Goal: Task Accomplishment & Management: Complete application form

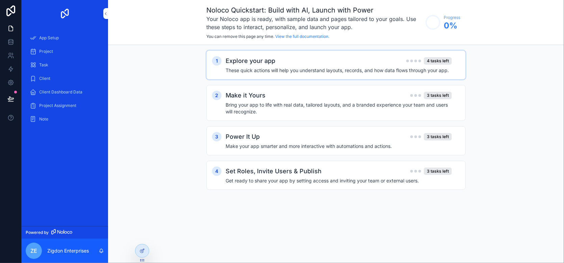
click at [268, 63] on h2 "Explore your app" at bounding box center [251, 60] width 50 height 9
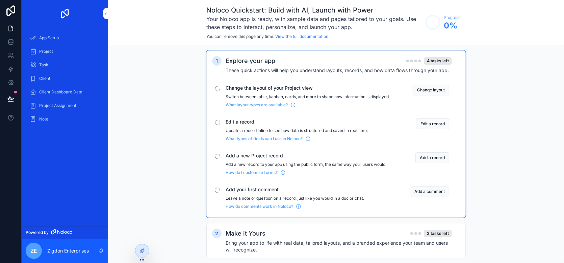
click at [221, 87] on div "Change the layout of your Project view Switch between table, kanban, cards, and…" at bounding box center [336, 96] width 248 height 28
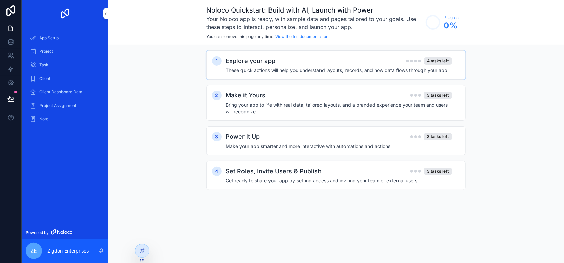
click at [241, 69] on h4 "These quick actions will help you understand layouts, records, and how data flo…" at bounding box center [339, 70] width 226 height 7
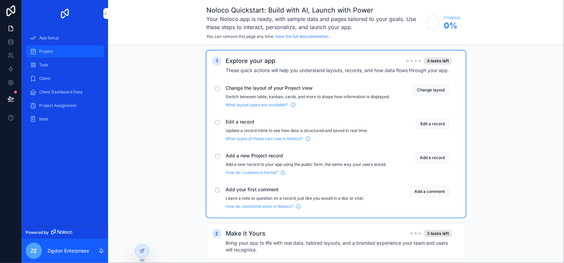
click at [84, 52] on div "Project" at bounding box center [65, 51] width 70 height 11
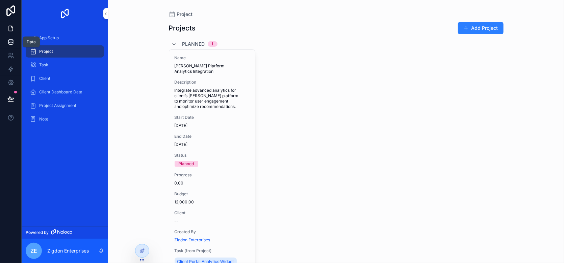
click at [14, 41] on icon at bounding box center [10, 42] width 7 height 7
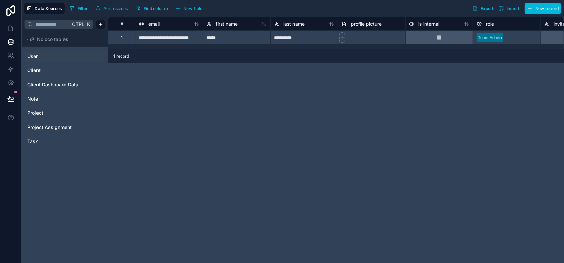
click at [42, 54] on link "User" at bounding box center [54, 56] width 55 height 7
click at [42, 69] on link "Client" at bounding box center [54, 70] width 55 height 7
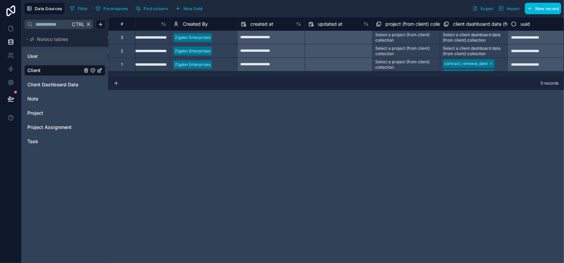
scroll to position [0, 787]
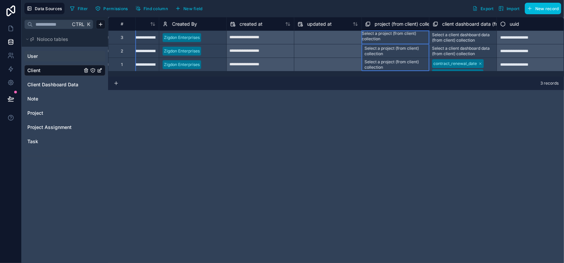
click at [403, 23] on span "project (from client) collection" at bounding box center [408, 24] width 66 height 7
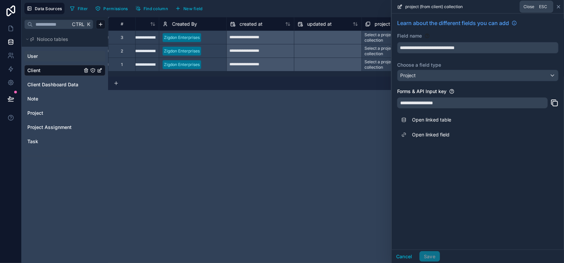
click at [557, 8] on icon at bounding box center [558, 6] width 5 height 5
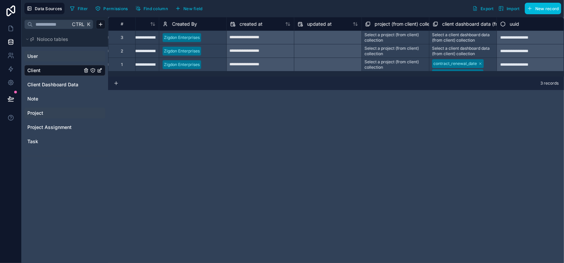
click at [44, 115] on link "Project" at bounding box center [54, 113] width 55 height 7
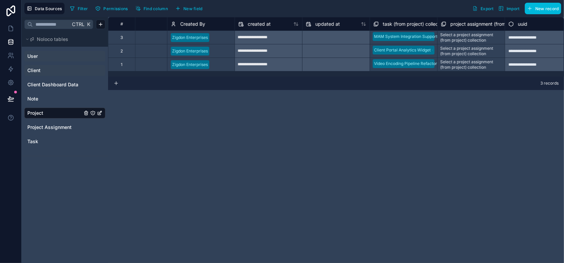
scroll to position [0, 509]
click at [67, 125] on span "Project Assignment" at bounding box center [49, 127] width 44 height 7
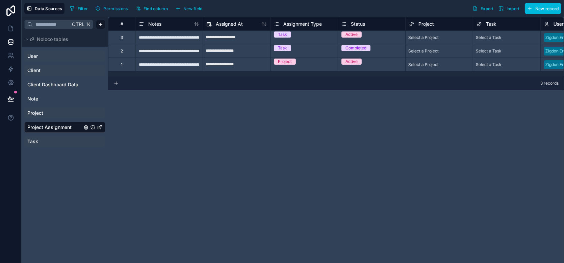
click at [36, 141] on span "Task" at bounding box center [32, 141] width 11 height 7
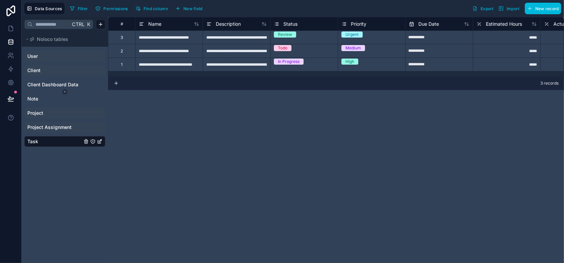
click at [49, 91] on html "**********" at bounding box center [282, 131] width 564 height 263
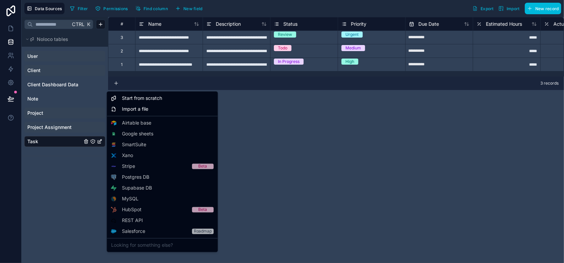
click at [40, 80] on html "**********" at bounding box center [282, 131] width 564 height 263
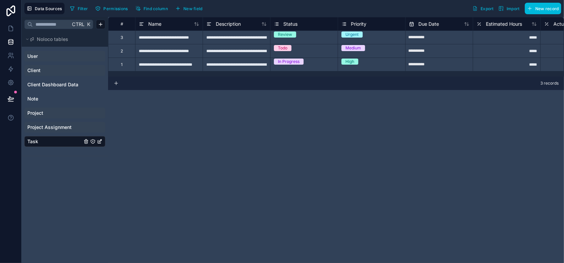
click at [41, 68] on link "Client" at bounding box center [54, 70] width 55 height 7
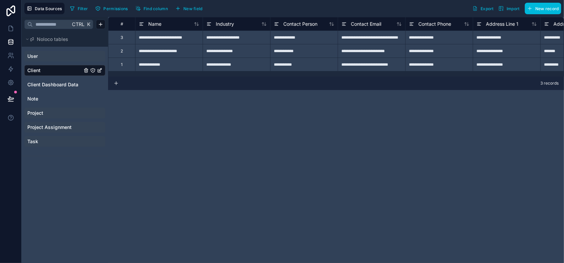
click at [44, 59] on link "User" at bounding box center [54, 56] width 55 height 7
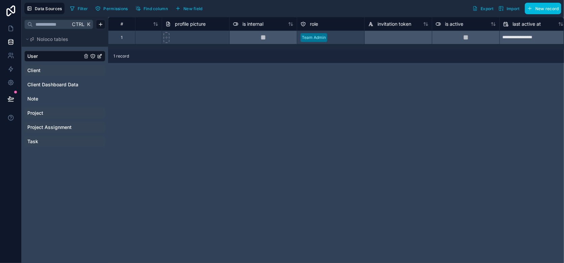
scroll to position [0, 187]
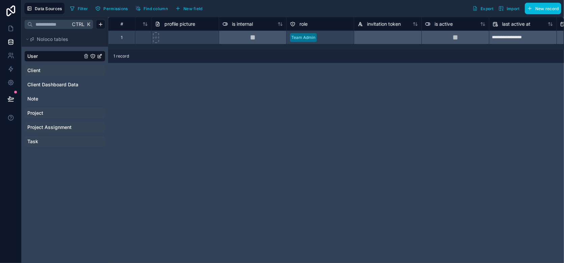
click at [226, 24] on icon at bounding box center [225, 24] width 5 height 8
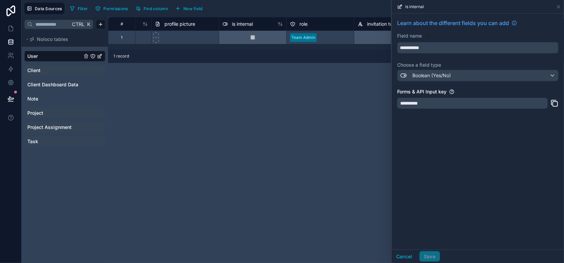
click at [281, 117] on div "**********" at bounding box center [336, 140] width 456 height 246
click at [250, 38] on div at bounding box center [253, 37] width 68 height 14
click at [408, 254] on button "Cancel" at bounding box center [404, 256] width 25 height 11
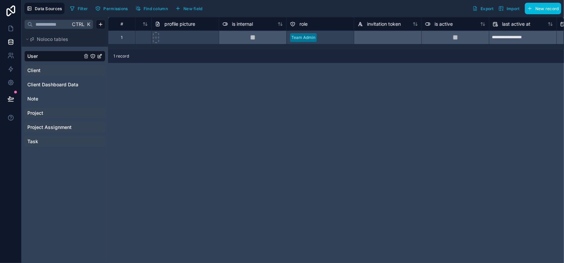
click at [234, 35] on div at bounding box center [253, 37] width 68 height 14
click at [257, 39] on div at bounding box center [253, 37] width 68 height 14
click at [256, 39] on div at bounding box center [253, 37] width 68 height 14
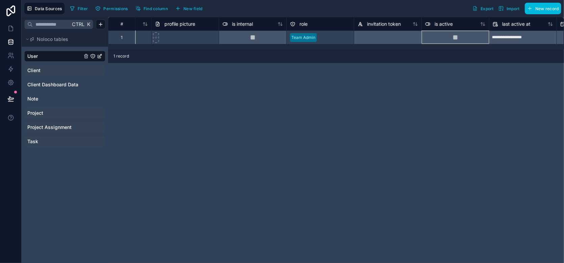
click at [428, 34] on div at bounding box center [456, 37] width 68 height 14
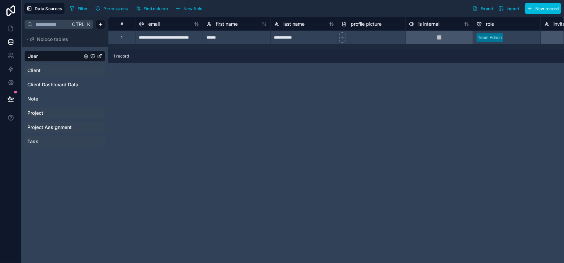
click at [127, 29] on div "#" at bounding box center [121, 24] width 27 height 14
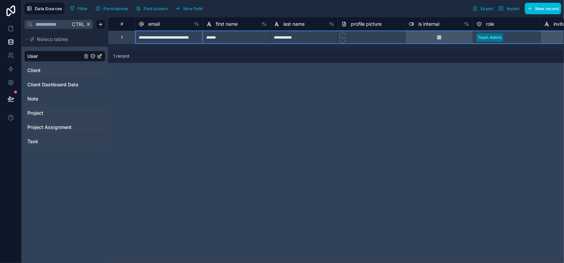
click at [123, 36] on div "1" at bounding box center [121, 37] width 27 height 14
click at [120, 37] on div "1" at bounding box center [121, 37] width 27 height 14
click at [319, 67] on div "**********" at bounding box center [336, 140] width 456 height 246
click at [121, 40] on div "1" at bounding box center [121, 37] width 27 height 14
click at [212, 5] on div "Filter Permissions Find column New field Export Import New record" at bounding box center [314, 8] width 494 height 11
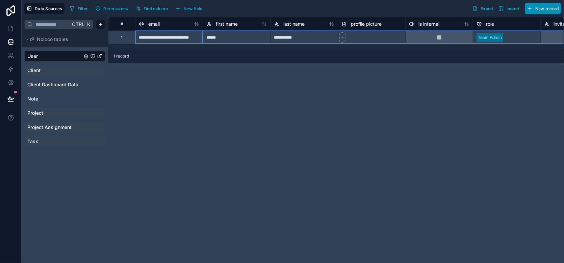
click at [551, 11] on button "New record" at bounding box center [543, 8] width 37 height 11
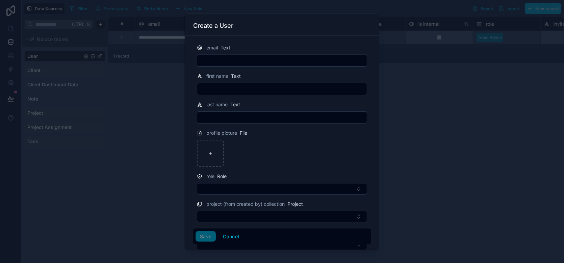
click at [259, 60] on input "text" at bounding box center [282, 60] width 170 height 9
click at [236, 56] on input "text" at bounding box center [282, 60] width 170 height 9
type input "**********"
type input "*****"
type input "********"
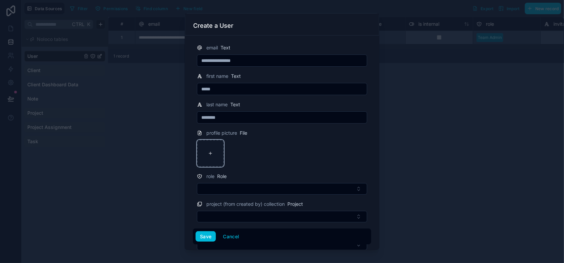
click at [208, 150] on div at bounding box center [210, 153] width 27 height 27
type input "**********"
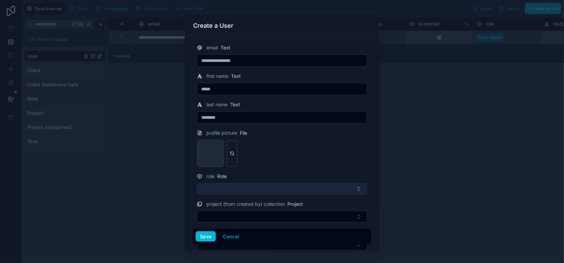
click at [237, 187] on button "Select Button" at bounding box center [282, 188] width 170 height 11
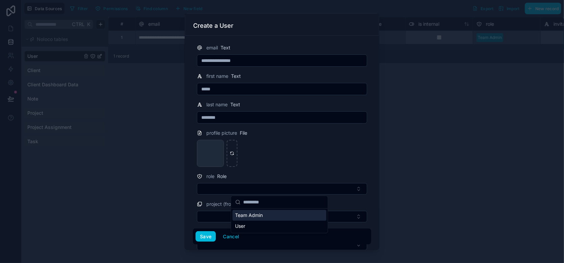
click at [259, 214] on span "Team Admin" at bounding box center [249, 215] width 28 height 7
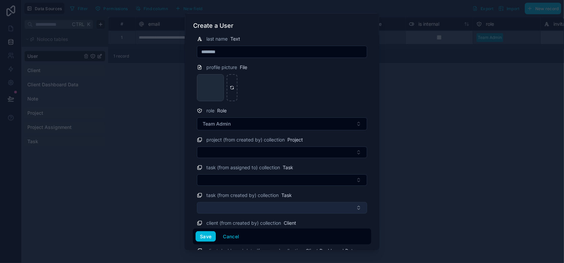
scroll to position [68, 0]
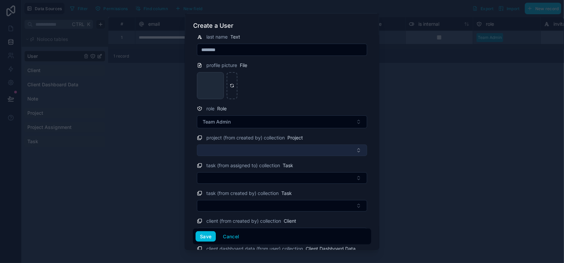
click at [243, 147] on button "Select Button" at bounding box center [282, 149] width 170 height 11
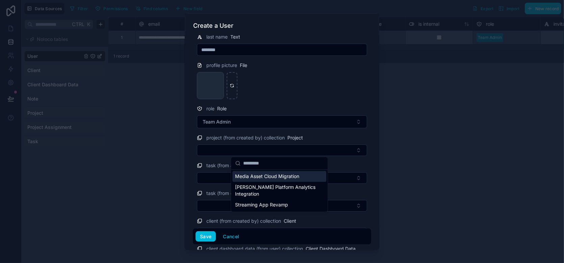
click at [253, 179] on span "Media Asset Cloud Migration" at bounding box center [267, 176] width 64 height 7
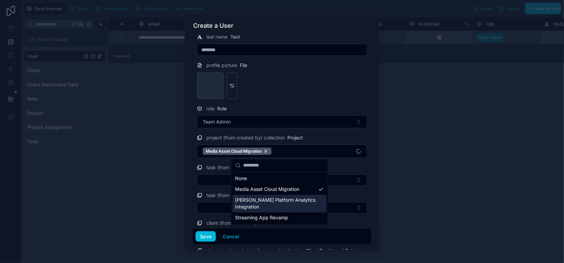
drag, startPoint x: 253, startPoint y: 197, endPoint x: 255, endPoint y: 204, distance: 7.3
click at [254, 202] on span "[PERSON_NAME] Platform Analytics Integration" at bounding box center [275, 204] width 80 height 14
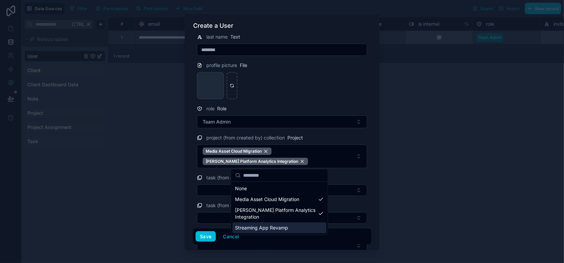
click at [256, 224] on span "Streaming App Revamp" at bounding box center [261, 227] width 53 height 7
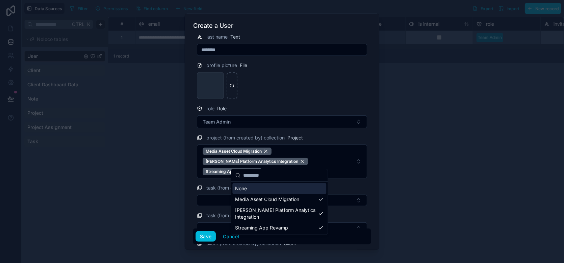
click at [221, 168] on form "**********" at bounding box center [282, 196] width 178 height 451
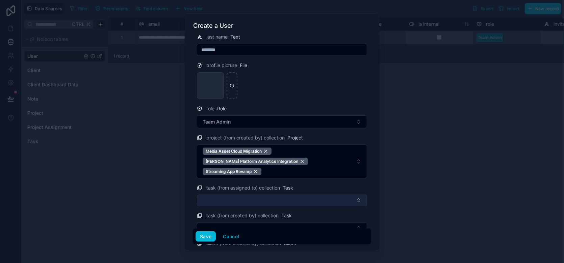
click at [218, 194] on button "Select Button" at bounding box center [282, 199] width 170 height 11
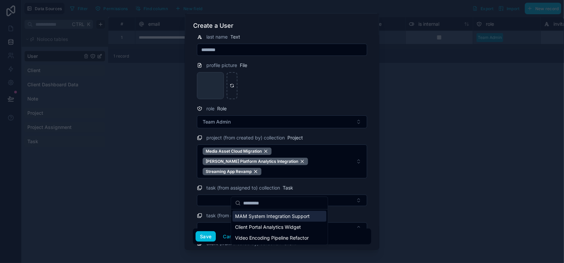
click at [267, 219] on span "MAM System Integration Support" at bounding box center [272, 216] width 75 height 7
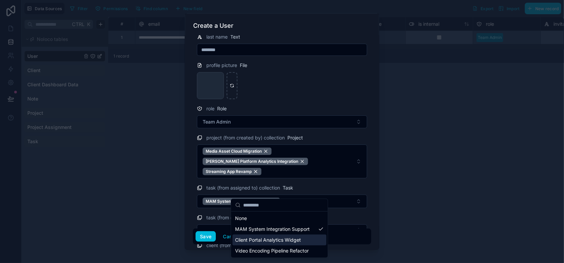
click at [261, 236] on span "Client Portal Analytics Widget" at bounding box center [268, 239] width 66 height 7
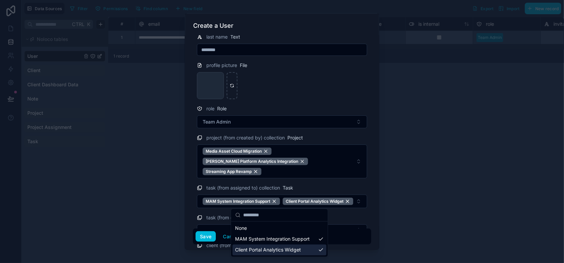
click at [261, 250] on div "**********" at bounding box center [293, 131] width 543 height 263
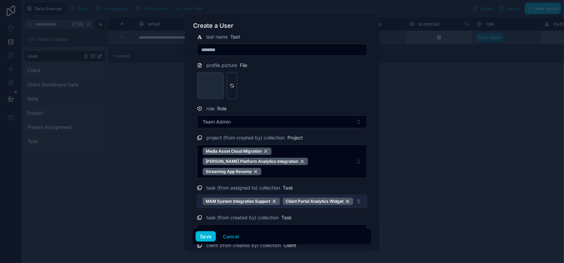
click at [291, 197] on span "MAM System Integration Support Client Portal Analytics Widget" at bounding box center [278, 200] width 151 height 7
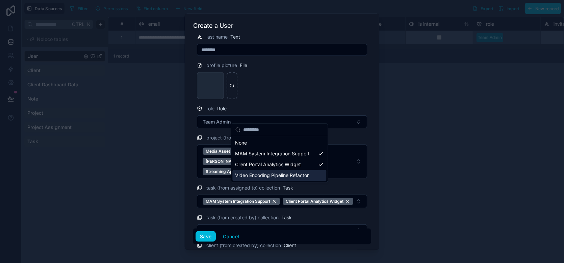
click at [272, 173] on span "Video Encoding Pipeline Refactor" at bounding box center [272, 175] width 74 height 7
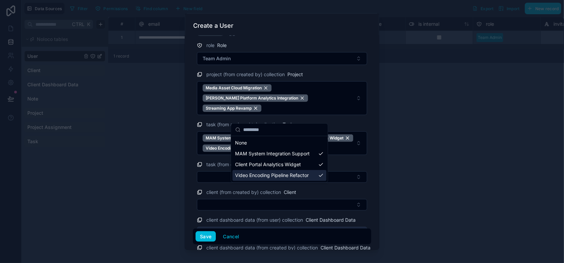
scroll to position [169, 0]
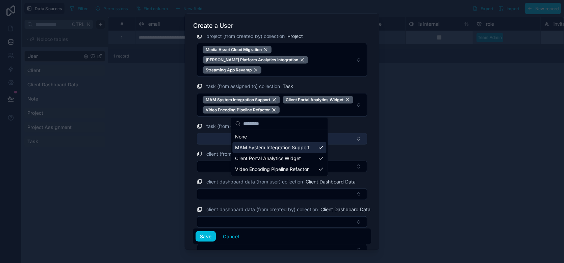
click at [212, 136] on button "Select Button" at bounding box center [282, 138] width 170 height 11
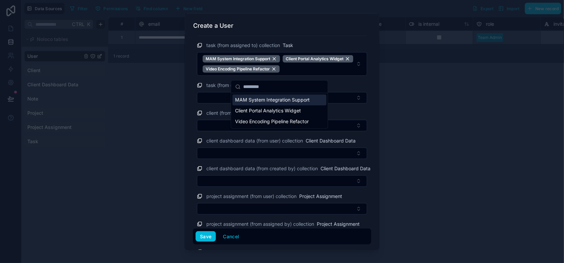
scroll to position [237, 0]
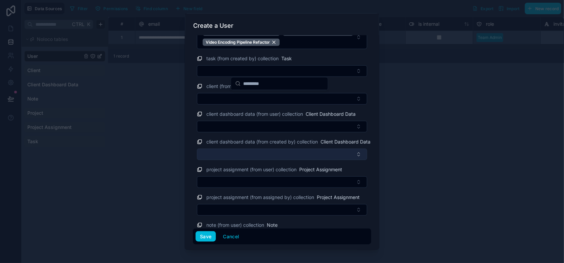
click at [219, 149] on button "Select Button" at bounding box center [282, 153] width 170 height 11
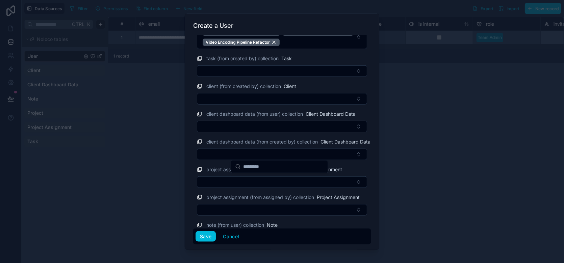
click at [223, 140] on span "client dashboard data (from created by) collection" at bounding box center [263, 141] width 112 height 7
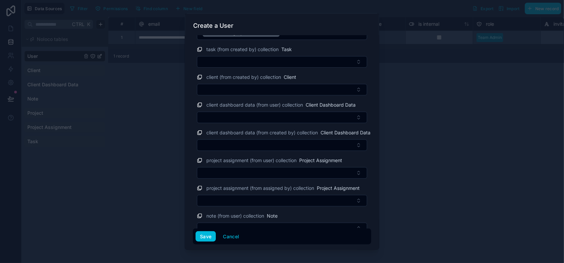
scroll to position [255, 0]
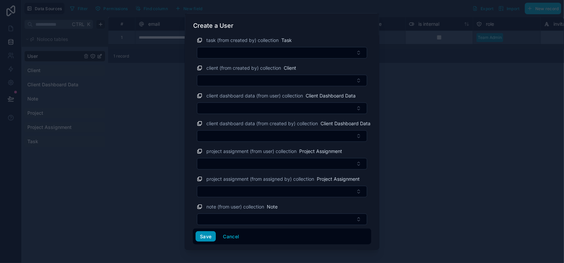
click at [204, 234] on button "Save" at bounding box center [206, 236] width 20 height 11
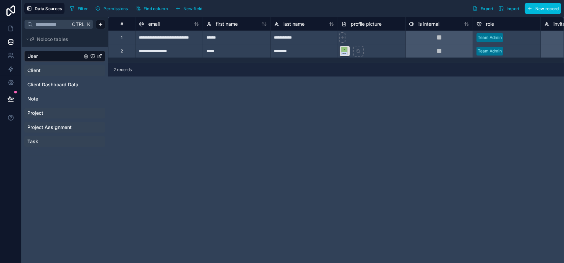
click at [55, 71] on link "Client" at bounding box center [54, 70] width 55 height 7
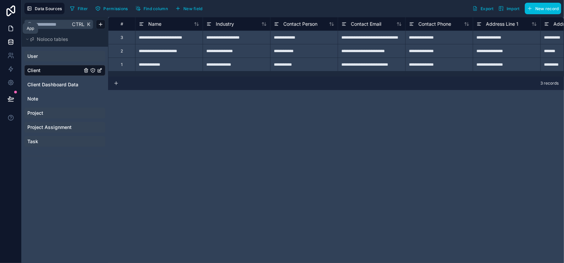
click at [10, 32] on link at bounding box center [10, 29] width 21 height 14
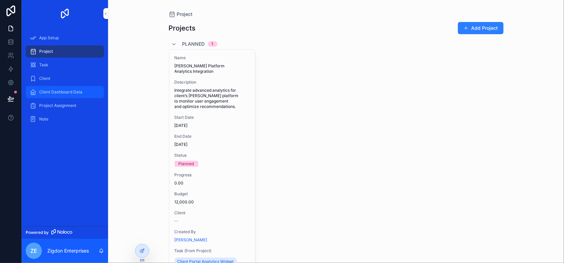
click at [72, 93] on span "Client Dashboard Data" at bounding box center [60, 91] width 43 height 5
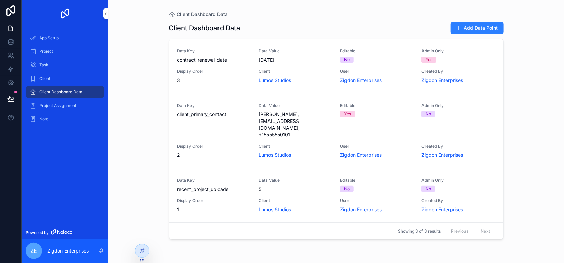
click at [487, 225] on div "Previous Next" at bounding box center [470, 230] width 49 height 10
click at [211, 60] on span "contract_renewal_date" at bounding box center [213, 59] width 73 height 7
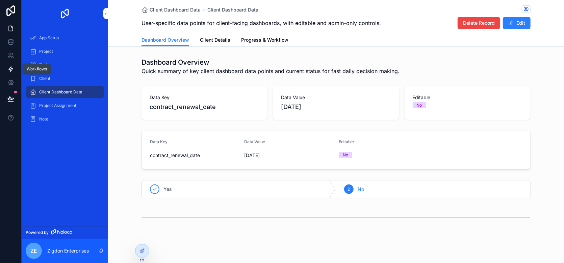
click at [12, 72] on icon at bounding box center [10, 69] width 7 height 7
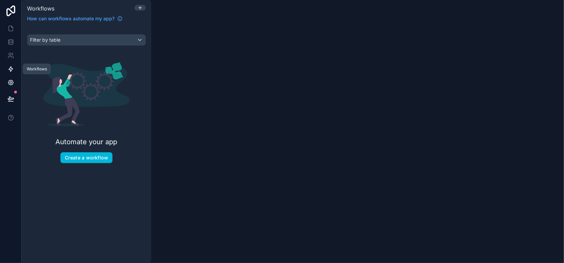
click at [12, 80] on icon at bounding box center [10, 82] width 7 height 7
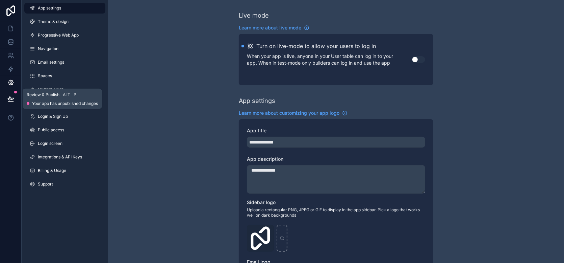
click at [10, 95] on button at bounding box center [10, 98] width 15 height 19
click at [11, 33] on link at bounding box center [10, 29] width 21 height 14
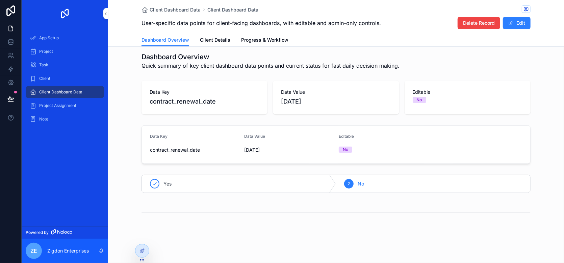
scroll to position [8, 0]
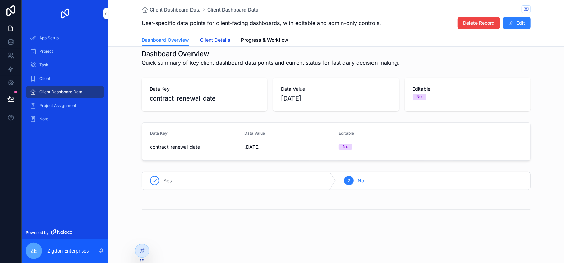
click at [200, 42] on span "Client Details" at bounding box center [215, 40] width 30 height 7
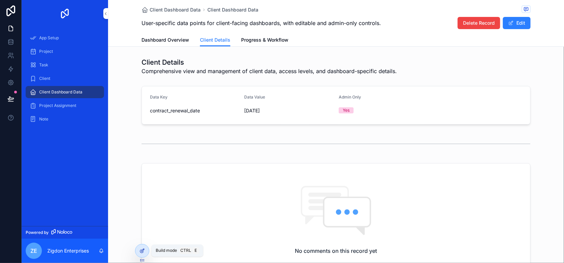
click at [141, 248] on icon at bounding box center [142, 250] width 5 height 5
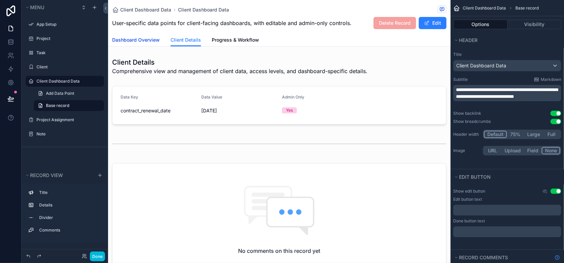
click at [143, 38] on span "Dashboard Overview" at bounding box center [136, 40] width 48 height 7
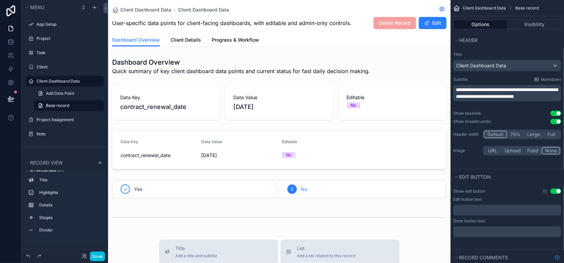
click at [44, 79] on label "Client Dashboard Data" at bounding box center [69, 80] width 64 height 5
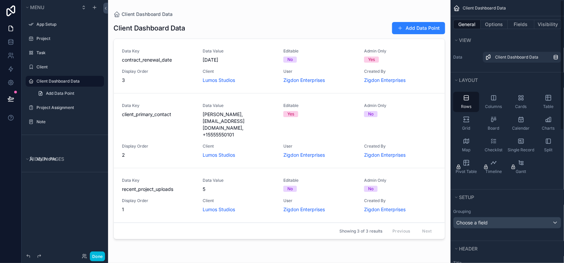
click at [370, 16] on div "Client Dashboard Data" at bounding box center [280, 14] width 332 height 7
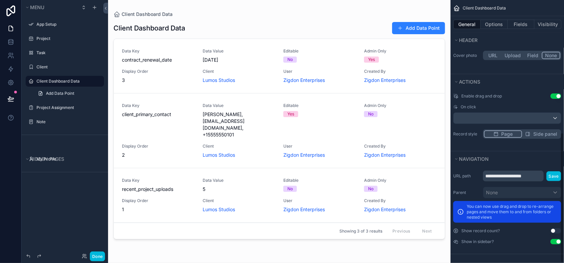
scroll to position [268, 0]
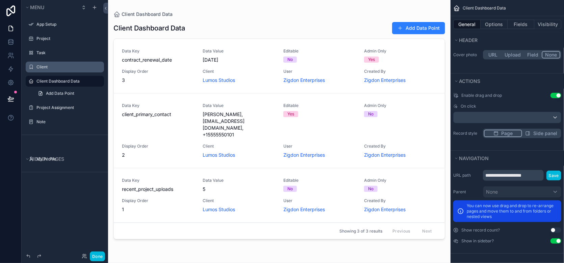
click at [46, 68] on label "Client" at bounding box center [69, 66] width 64 height 5
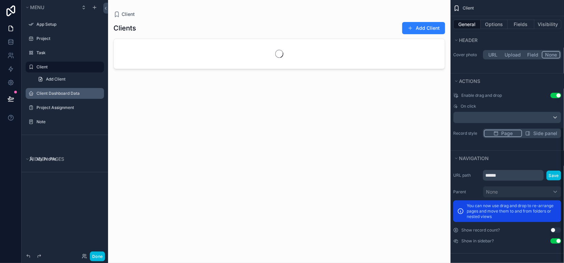
scroll to position [268, 0]
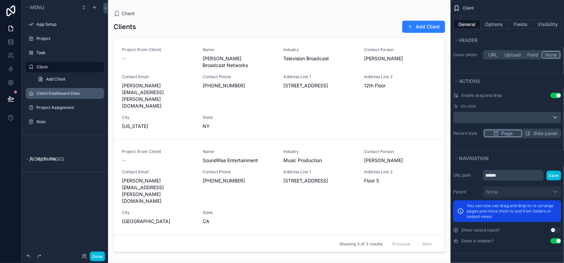
click at [408, 27] on div "scrollable content" at bounding box center [279, 127] width 343 height 254
click at [422, 25] on button "Add Client" at bounding box center [424, 27] width 43 height 12
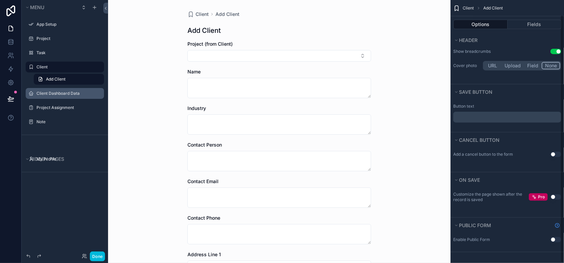
scroll to position [48, 0]
click at [210, 54] on button "Select Button" at bounding box center [280, 55] width 184 height 11
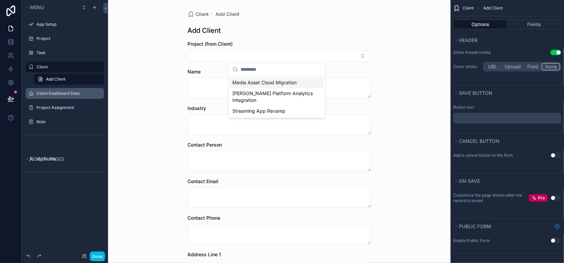
click at [144, 48] on div "Client Add Client Add Client Project (from Client) Name Industry Contact Person…" at bounding box center [279, 131] width 343 height 263
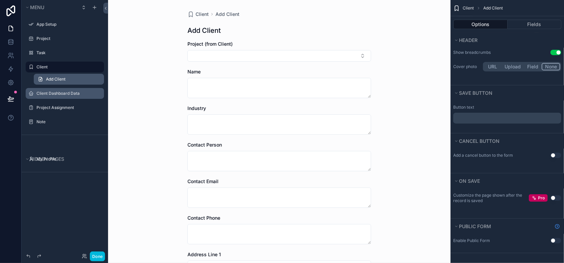
click at [62, 78] on span "Add Client" at bounding box center [56, 78] width 20 height 5
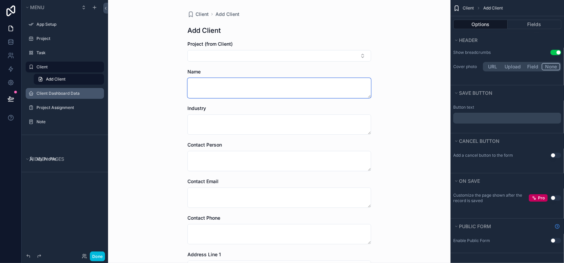
click at [213, 90] on textarea "scrollable content" at bounding box center [280, 88] width 184 height 20
click at [218, 60] on button "Select Button" at bounding box center [280, 55] width 184 height 11
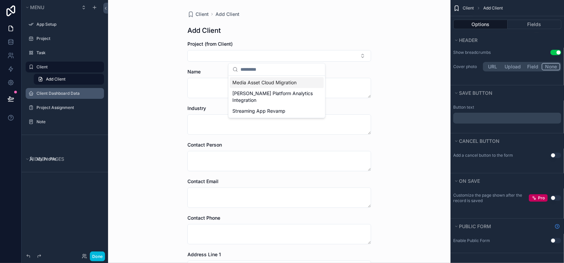
click at [164, 63] on div "Client Add Client Add Client Project (from Client) Name Industry Contact Person…" at bounding box center [279, 131] width 343 height 263
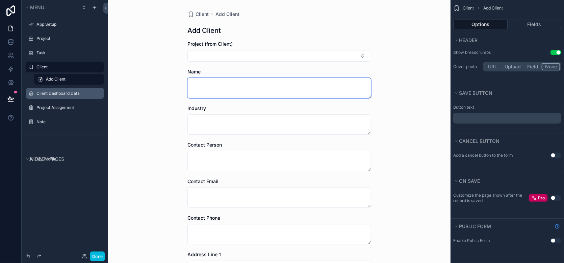
click at [219, 88] on textarea "scrollable content" at bounding box center [280, 88] width 184 height 20
type textarea "****"
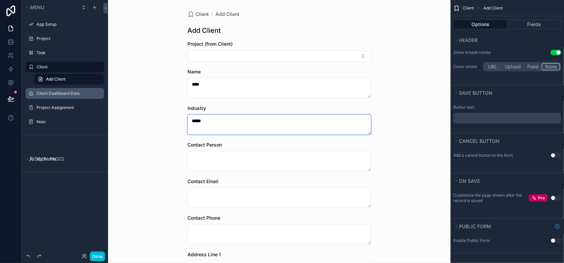
type textarea "*****"
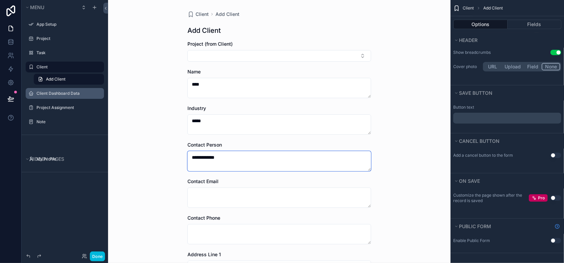
type textarea "**********"
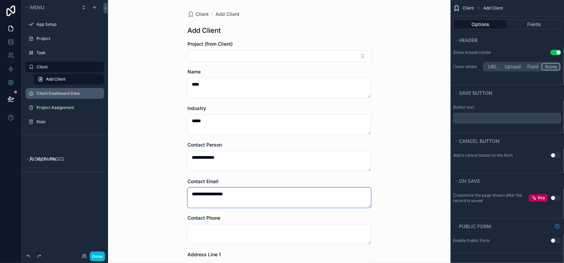
type textarea "**********"
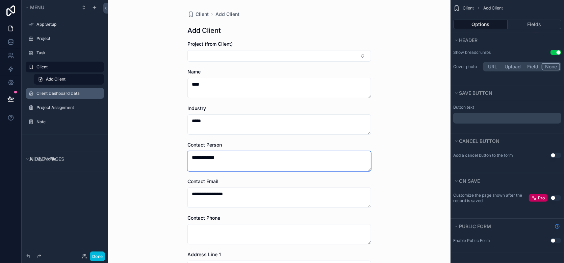
click at [226, 158] on textarea "**********" at bounding box center [280, 161] width 184 height 20
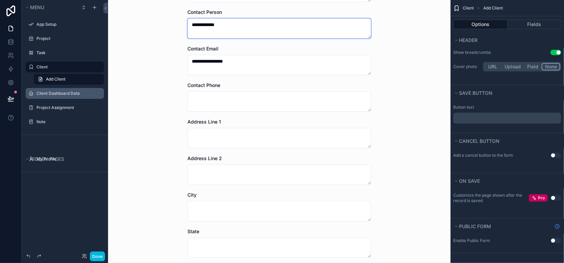
scroll to position [135, 0]
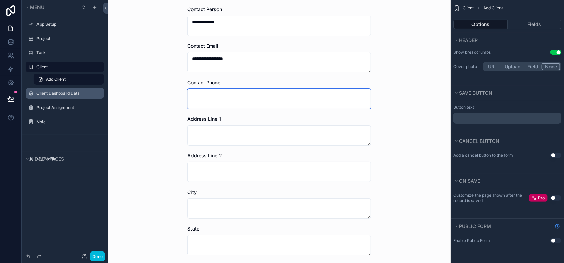
click at [202, 98] on textarea "scrollable content" at bounding box center [280, 99] width 184 height 20
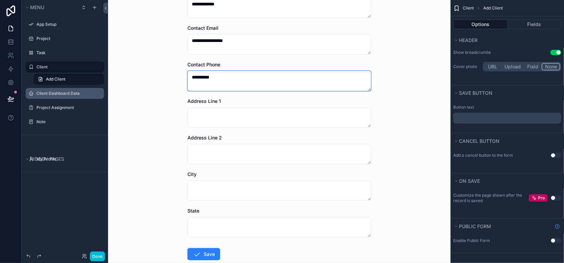
scroll to position [193, 0]
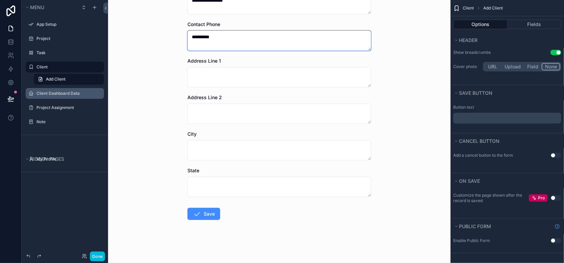
type textarea "**********"
click at [205, 215] on button "Save" at bounding box center [204, 214] width 33 height 12
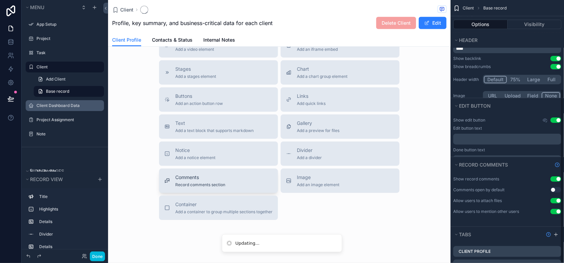
scroll to position [171, 0]
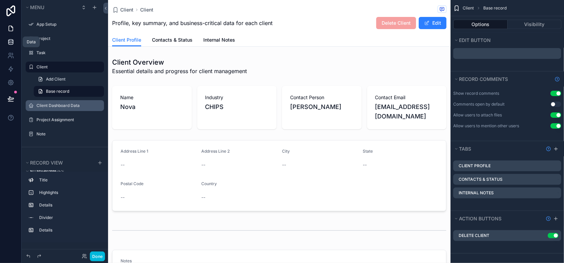
click at [10, 39] on icon at bounding box center [10, 42] width 7 height 7
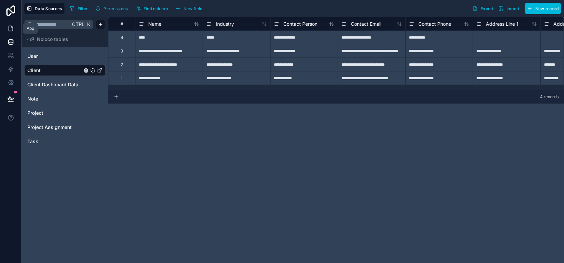
click at [9, 29] on icon at bounding box center [11, 28] width 4 height 5
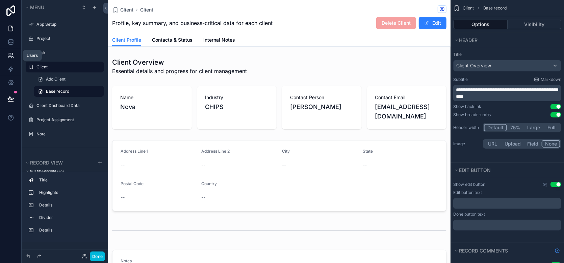
click at [10, 53] on icon at bounding box center [10, 55] width 7 height 7
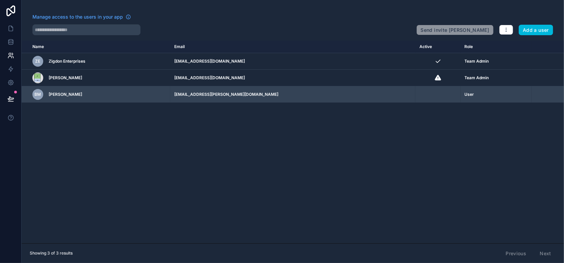
click at [506, 94] on div "User" at bounding box center [496, 94] width 63 height 5
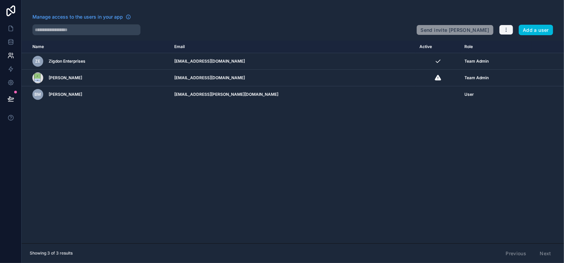
click at [503, 31] on button "button" at bounding box center [507, 30] width 14 height 10
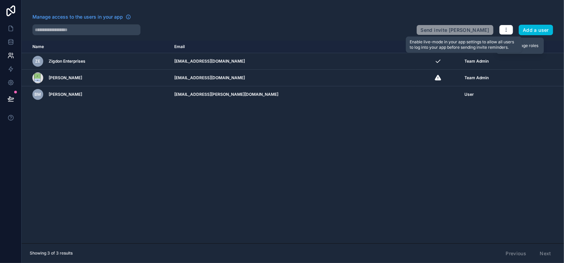
click at [471, 31] on span "Send invite reminders" at bounding box center [455, 29] width 77 height 14
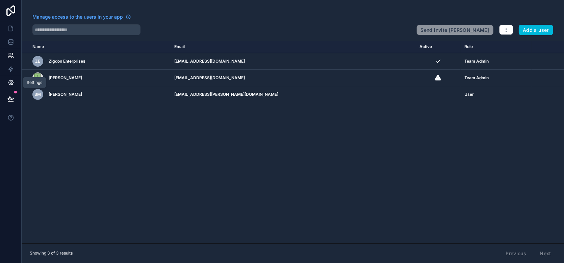
click at [8, 83] on icon at bounding box center [10, 82] width 7 height 7
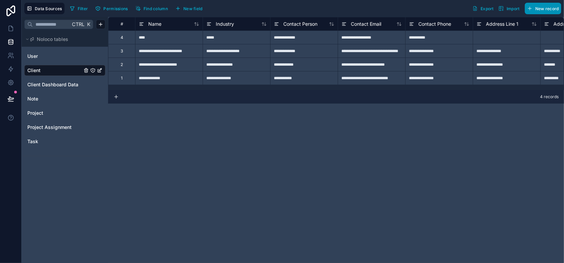
click at [539, 10] on span "New record" at bounding box center [548, 8] width 24 height 5
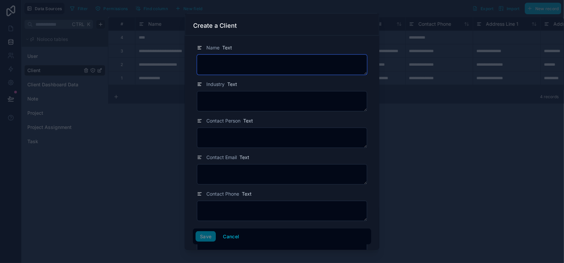
click at [257, 60] on textarea at bounding box center [282, 64] width 170 height 20
type textarea "**********"
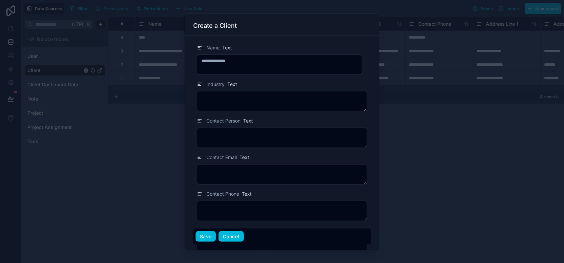
click at [233, 233] on button "Cancel" at bounding box center [231, 236] width 25 height 11
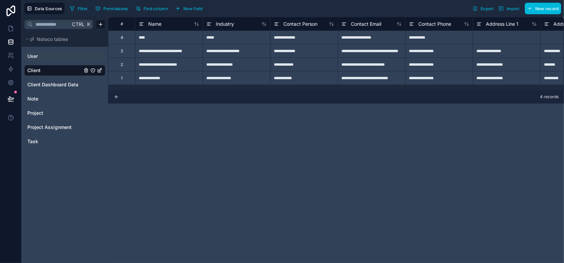
click at [47, 54] on link "User" at bounding box center [54, 56] width 55 height 7
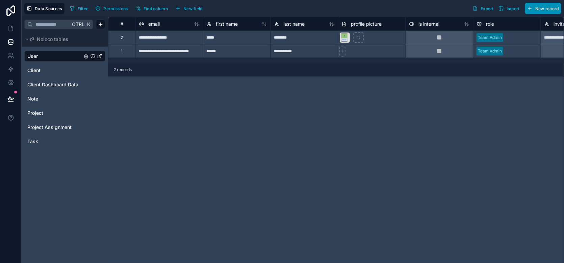
click at [545, 6] on span "New record" at bounding box center [548, 8] width 24 height 5
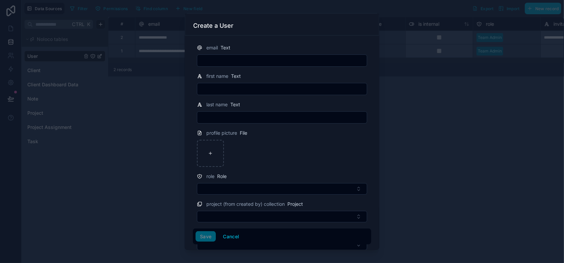
click at [221, 63] on input "text" at bounding box center [282, 60] width 170 height 9
type input "**********"
type input "*****"
type input "********"
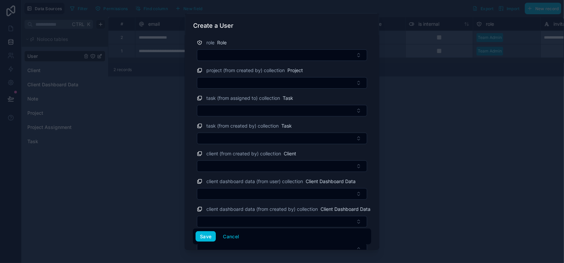
scroll to position [52, 0]
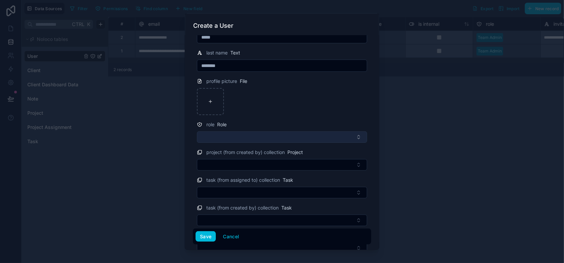
click at [226, 135] on button "Select Button" at bounding box center [282, 136] width 170 height 11
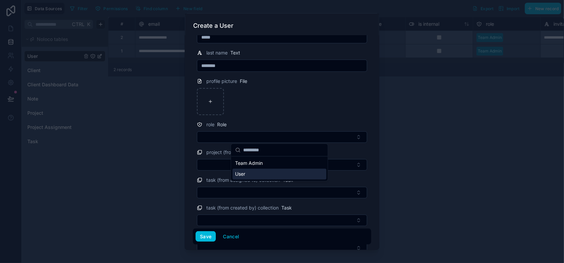
click at [252, 172] on div "User" at bounding box center [280, 173] width 94 height 11
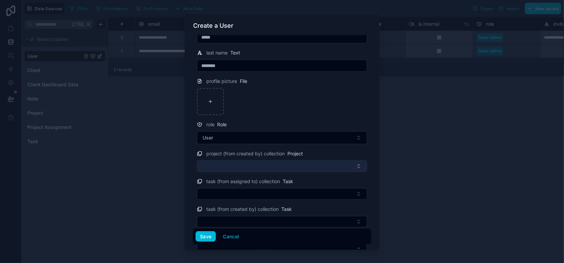
click at [240, 160] on button "Select Button" at bounding box center [282, 165] width 170 height 11
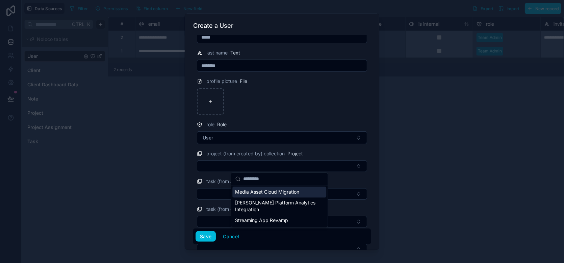
scroll to position [119, 0]
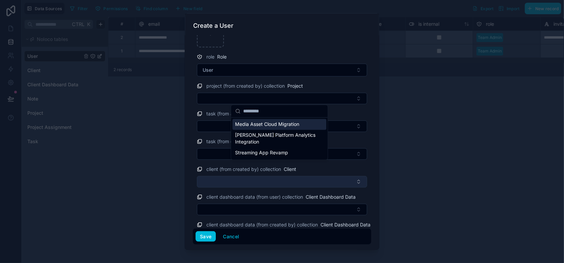
click at [207, 176] on button "Select Button" at bounding box center [282, 181] width 170 height 11
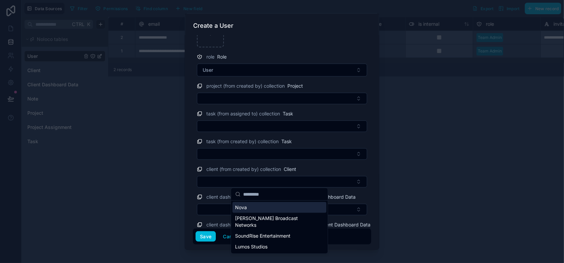
click at [265, 207] on div "Nova" at bounding box center [280, 207] width 94 height 11
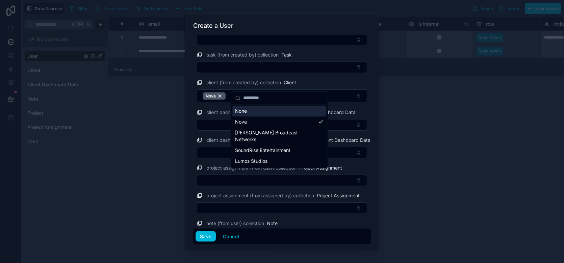
scroll to position [223, 0]
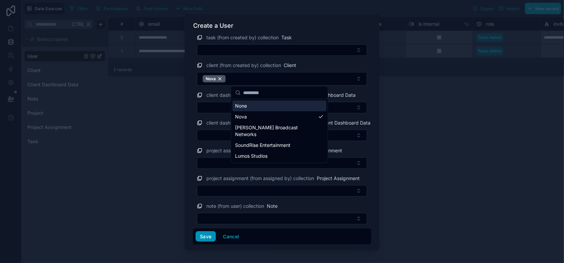
click at [203, 235] on button "Save" at bounding box center [206, 236] width 20 height 11
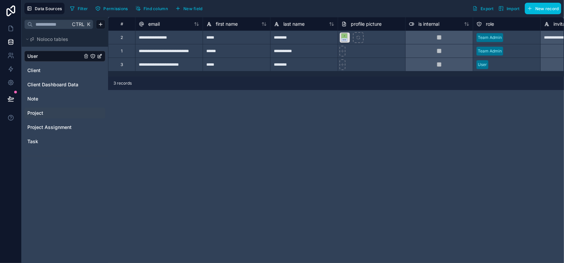
click at [49, 114] on link "Project" at bounding box center [54, 113] width 55 height 7
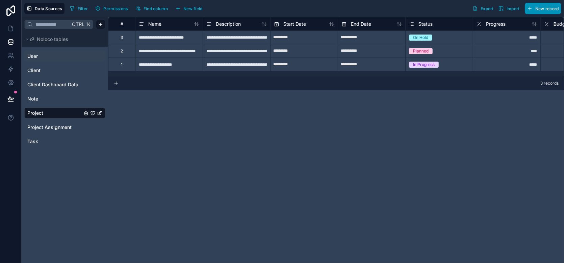
click at [558, 10] on span "New record" at bounding box center [548, 8] width 24 height 5
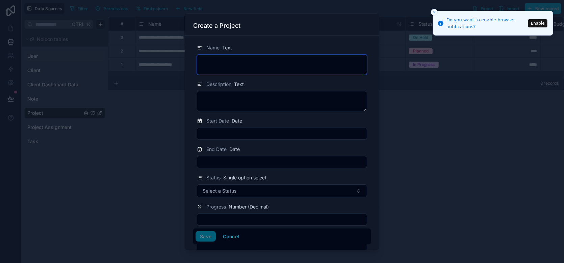
click at [261, 61] on textarea at bounding box center [282, 64] width 170 height 20
type textarea "**********"
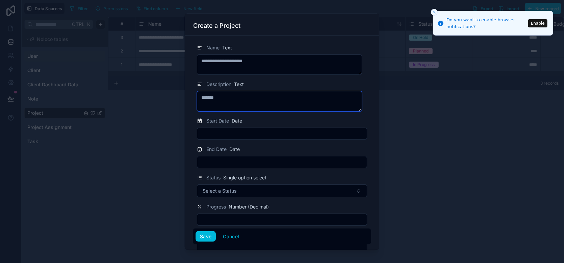
type textarea "*******"
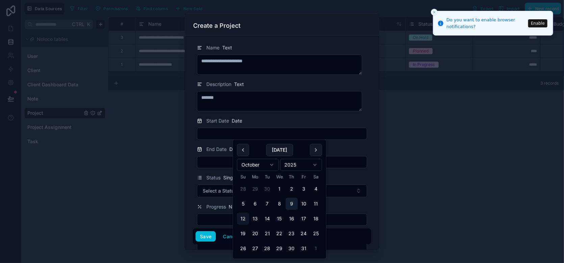
click at [290, 205] on button "9" at bounding box center [292, 203] width 12 height 12
type input "*********"
click at [221, 165] on input "text" at bounding box center [282, 161] width 170 height 9
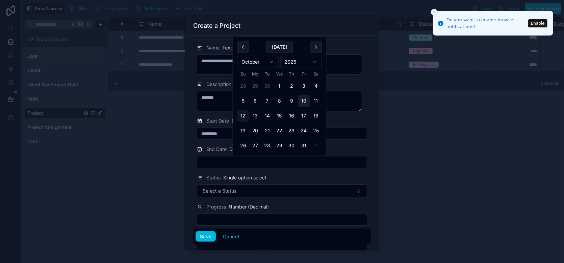
click at [302, 99] on button "10" at bounding box center [304, 101] width 12 height 12
type input "**********"
click at [289, 175] on div "Status Single option select" at bounding box center [282, 177] width 170 height 8
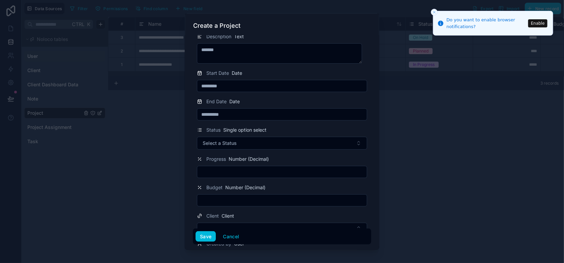
scroll to position [68, 0]
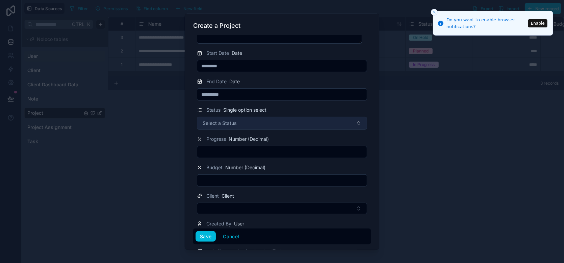
click at [275, 120] on button "Select a Status" at bounding box center [282, 123] width 170 height 13
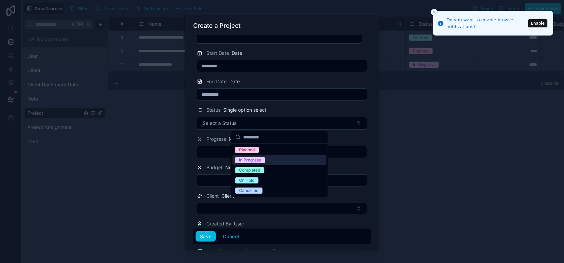
click at [278, 162] on div "In Progress" at bounding box center [280, 160] width 94 height 10
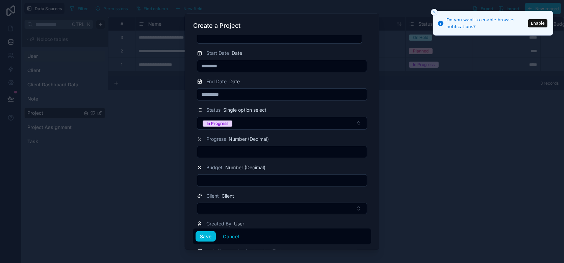
click at [266, 149] on input "text" at bounding box center [282, 151] width 170 height 9
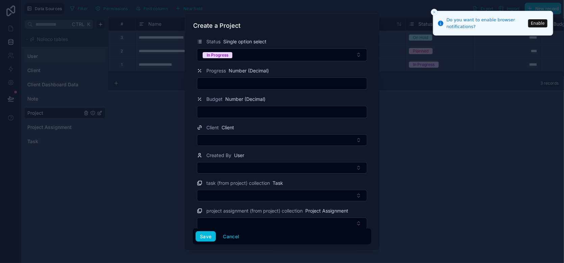
scroll to position [141, 0]
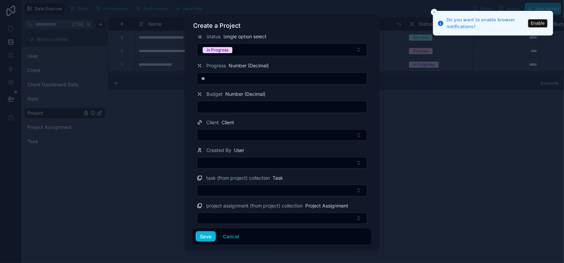
type input "**"
click at [243, 103] on input "text" at bounding box center [282, 106] width 170 height 9
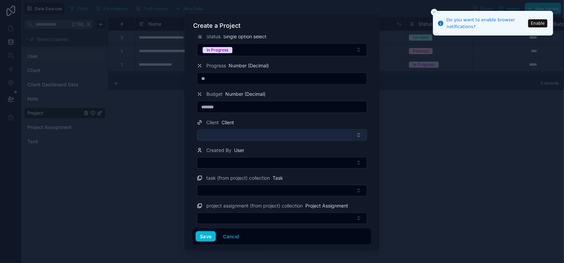
type input "*******"
click at [239, 132] on button "Select Button" at bounding box center [282, 134] width 170 height 11
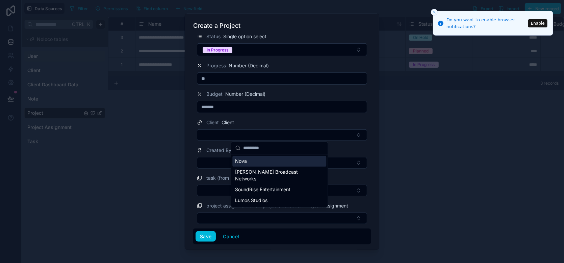
click at [247, 157] on span "Nova" at bounding box center [241, 160] width 12 height 7
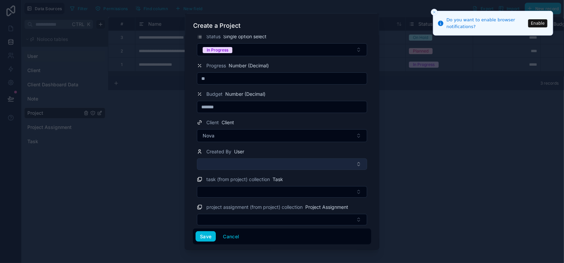
click at [223, 163] on button "Select Button" at bounding box center [282, 163] width 170 height 11
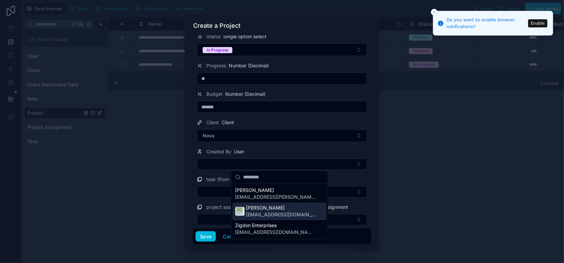
click at [282, 214] on span "barak@zigdon.live" at bounding box center [281, 214] width 70 height 7
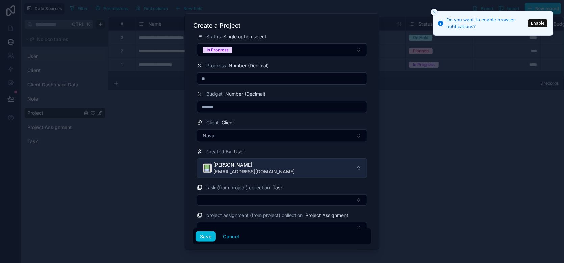
scroll to position [150, 0]
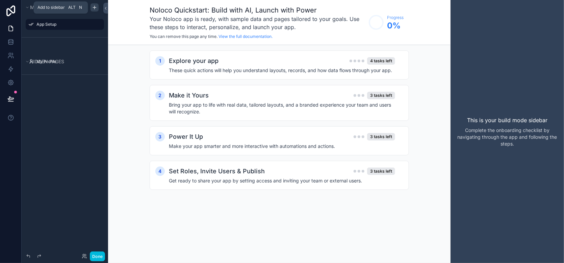
click at [95, 3] on div "scrollable content" at bounding box center [95, 7] width 8 height 8
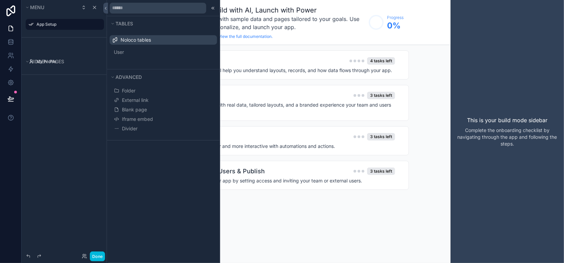
click at [152, 174] on div "Tables Noloco tables User Advanced Folder External link Blank page Iframe embed…" at bounding box center [163, 131] width 113 height 263
click at [261, 231] on div "Noloco Quickstart: Build with AI, Launch with Power Your Noloco app is ready, w…" at bounding box center [279, 131] width 343 height 263
click at [213, 6] on icon at bounding box center [213, 7] width 5 height 5
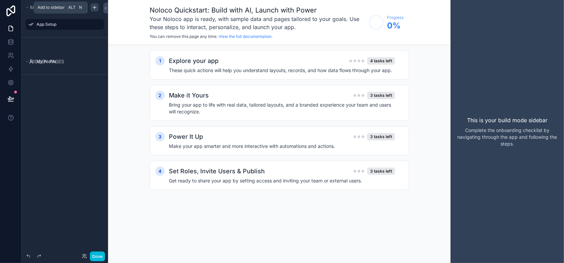
click at [95, 6] on icon "scrollable content" at bounding box center [94, 7] width 5 height 5
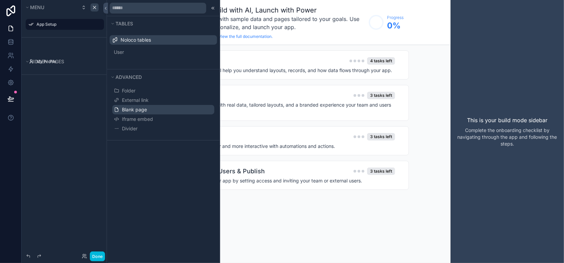
click at [150, 109] on button "Blank page" at bounding box center [164, 109] width 102 height 9
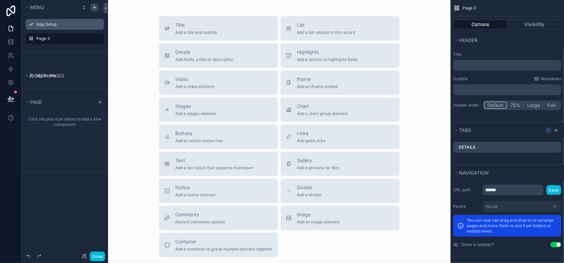
click at [53, 25] on label "App Setup" at bounding box center [69, 24] width 64 height 5
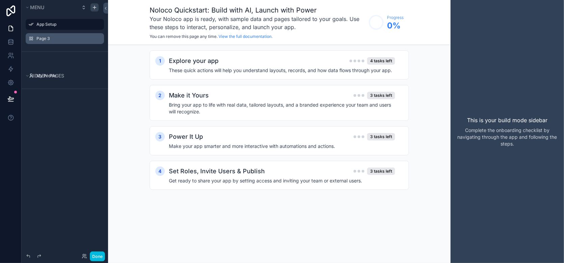
click at [53, 38] on label "Page 3" at bounding box center [69, 38] width 64 height 5
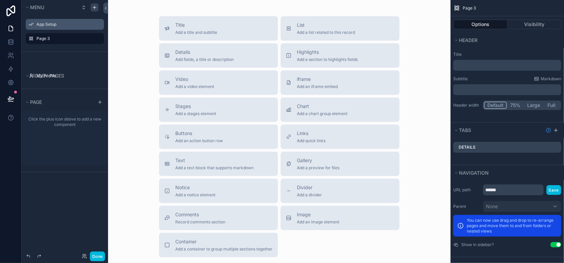
click at [135, 38] on div "Title Add a title and subtitle List Add a list related to this record Details A…" at bounding box center [280, 136] width 332 height 241
click at [12, 45] on icon at bounding box center [10, 42] width 7 height 7
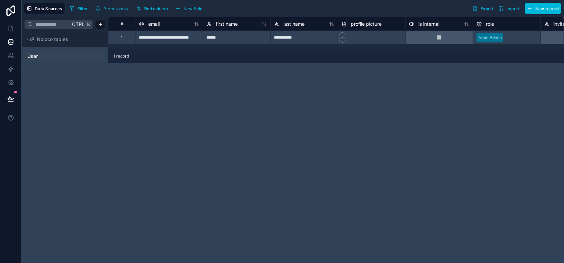
click at [46, 54] on div "User" at bounding box center [64, 56] width 81 height 11
click at [539, 6] on span "New record" at bounding box center [548, 8] width 24 height 5
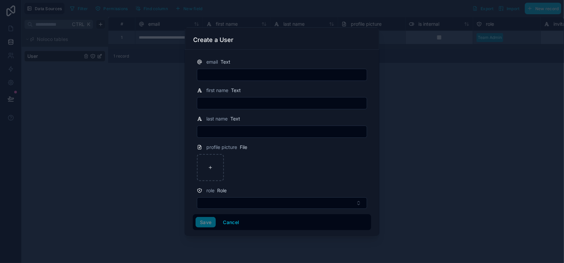
click at [212, 73] on input "text" at bounding box center [282, 74] width 170 height 9
click at [240, 77] on input "text" at bounding box center [282, 74] width 170 height 9
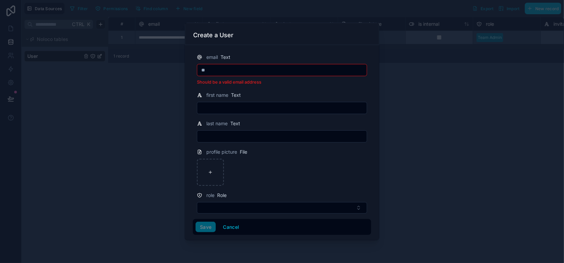
type input "*"
type input "**********"
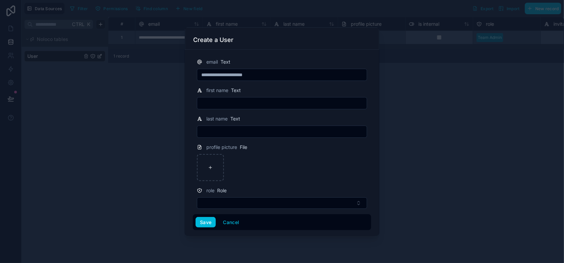
click at [245, 100] on input "text" at bounding box center [282, 102] width 170 height 9
click at [230, 98] on div at bounding box center [282, 103] width 170 height 12
click at [229, 101] on input "text" at bounding box center [282, 102] width 170 height 9
type input "*****"
type input "********"
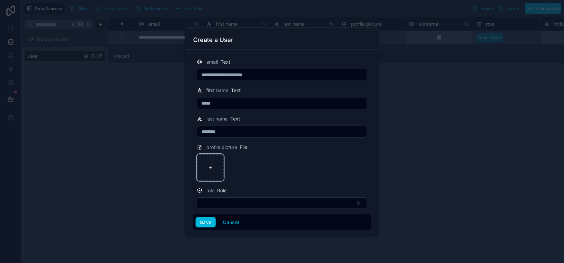
click at [213, 163] on div at bounding box center [210, 167] width 27 height 27
type input "**********"
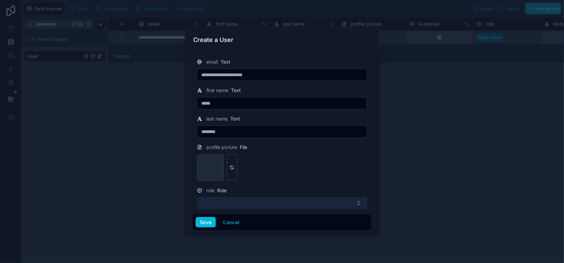
click at [213, 201] on button "Select Button" at bounding box center [282, 202] width 170 height 11
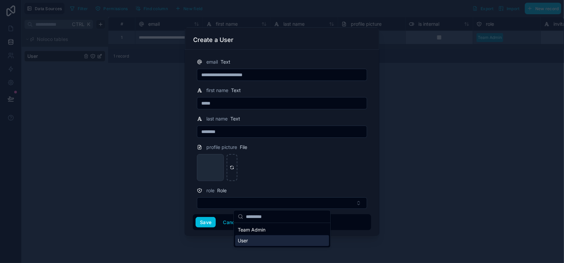
click at [250, 241] on div "User" at bounding box center [282, 240] width 94 height 11
click at [205, 223] on button "Save" at bounding box center [206, 222] width 20 height 11
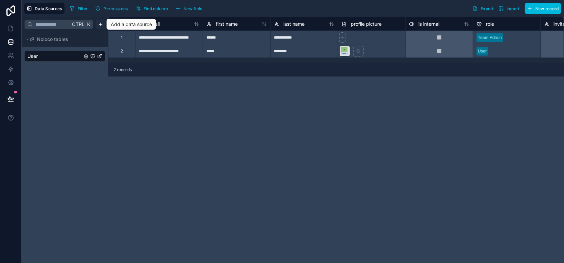
click at [102, 26] on html "**********" at bounding box center [282, 131] width 564 height 263
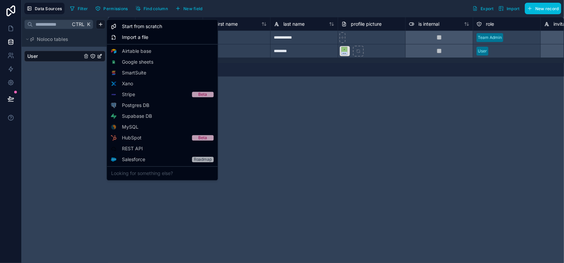
click at [0, 0] on div "Starter" at bounding box center [0, 0] width 0 height 0
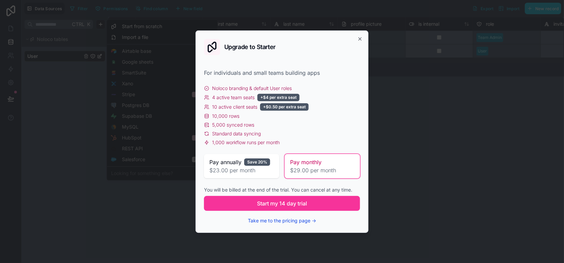
click at [270, 219] on button "Take me to the pricing page →" at bounding box center [282, 220] width 68 height 7
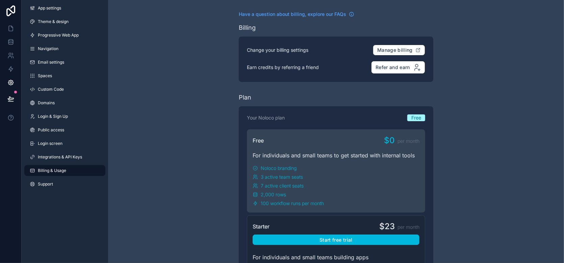
click at [401, 148] on html "App settings Theme & design Progressive Web App Navigation Email settings Space…" at bounding box center [282, 131] width 564 height 263
click at [9, 11] on html "App settings Theme & design Progressive Web App Navigation Email settings Space…" at bounding box center [282, 131] width 564 height 263
click at [12, 123] on html "App settings Theme & design Progressive Web App Navigation Email settings Space…" at bounding box center [282, 131] width 564 height 263
click at [12, 13] on html "App settings Theme & design Progressive Web App Navigation Email settings Space…" at bounding box center [282, 131] width 564 height 263
click at [12, 10] on icon at bounding box center [11, 10] width 14 height 11
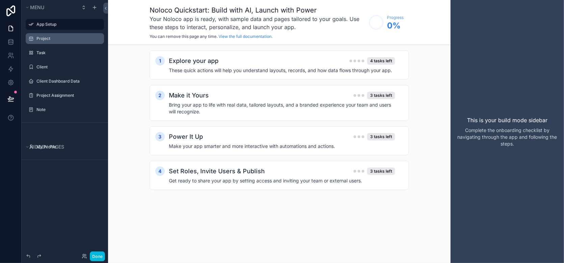
click at [59, 38] on label "Project" at bounding box center [69, 38] width 64 height 5
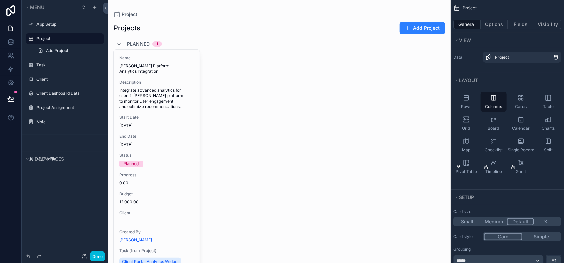
click at [137, 47] on div "Planned 1" at bounding box center [144, 44] width 35 height 11
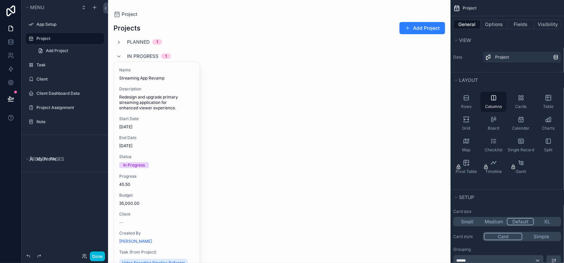
click at [139, 39] on span "Planned" at bounding box center [138, 42] width 23 height 7
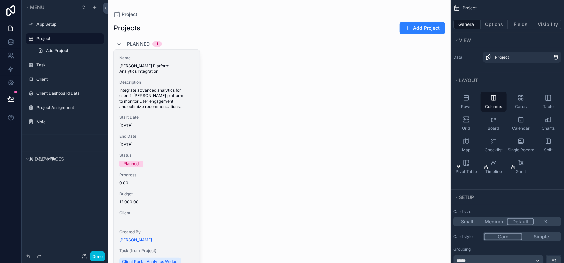
click at [130, 65] on span "[PERSON_NAME] Platform Analytics Integration" at bounding box center [156, 68] width 75 height 11
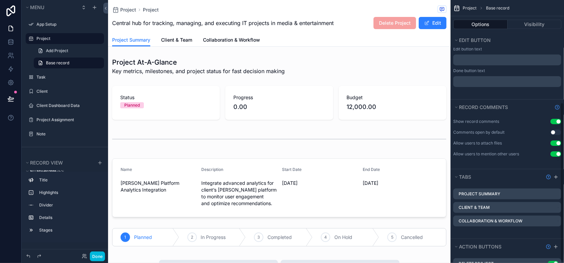
scroll to position [36, 0]
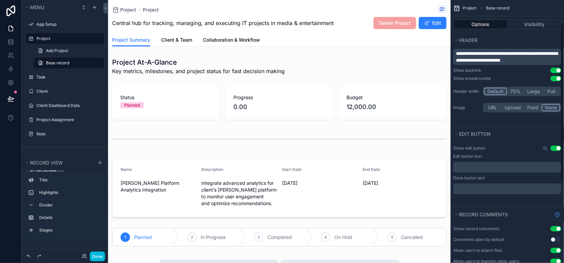
click at [528, 29] on div "Options Visibility" at bounding box center [508, 24] width 114 height 16
click at [534, 21] on button "Visibility" at bounding box center [535, 24] width 54 height 9
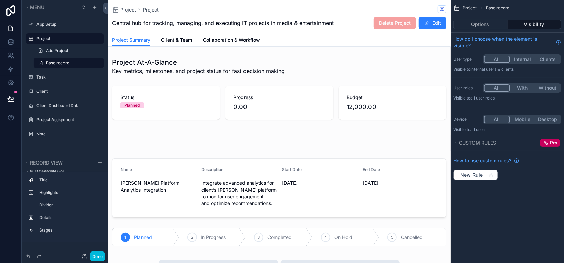
click at [553, 59] on button "Clients" at bounding box center [547, 58] width 25 height 7
click at [505, 56] on button "All" at bounding box center [496, 58] width 25 height 7
click at [518, 59] on button "Internal" at bounding box center [523, 58] width 26 height 7
click at [542, 56] on button "Clients" at bounding box center [547, 58] width 25 height 7
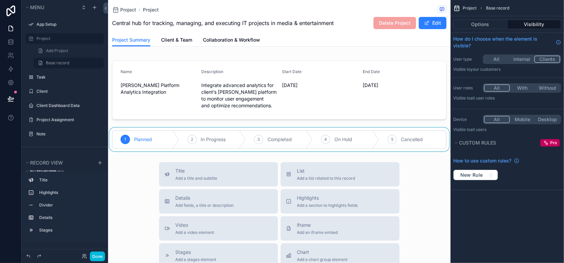
scroll to position [101, 0]
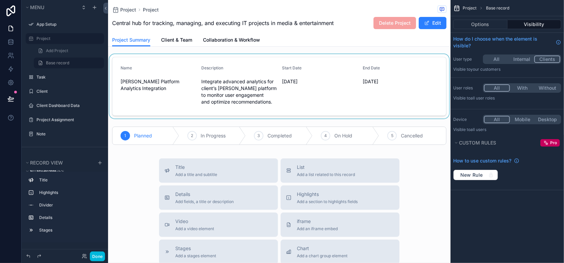
click at [132, 75] on div "scrollable content" at bounding box center [279, 86] width 343 height 64
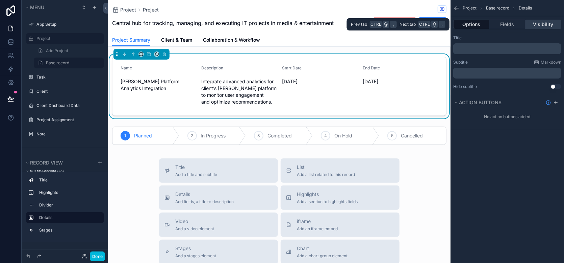
click at [529, 27] on button "Visibility" at bounding box center [544, 24] width 36 height 9
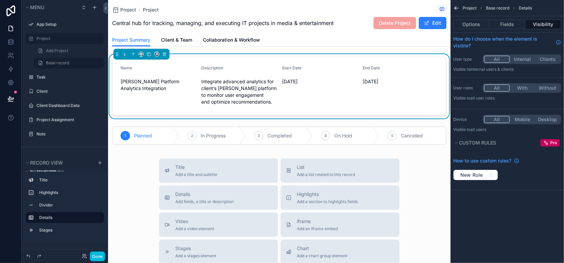
click at [465, 59] on label "User type" at bounding box center [467, 58] width 27 height 5
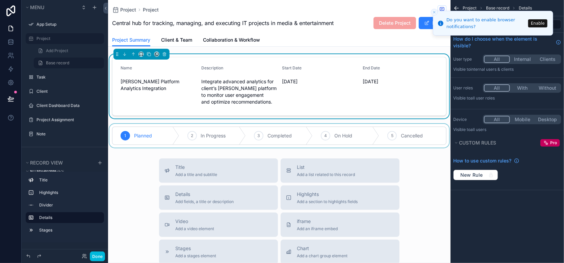
click at [395, 142] on div "scrollable content" at bounding box center [279, 136] width 343 height 24
